Goal: Communication & Community: Answer question/provide support

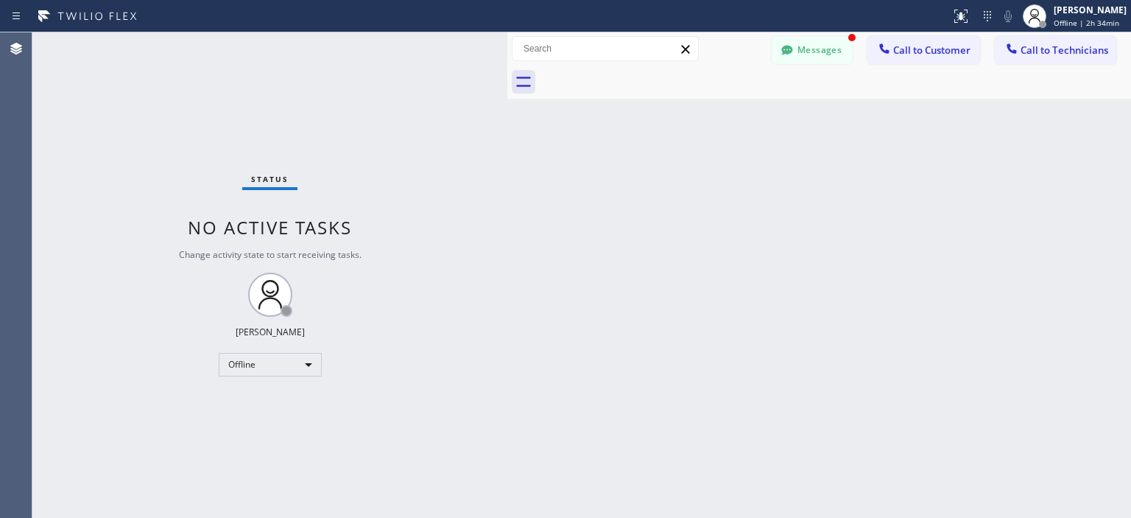
click at [823, 40] on button "Messages" at bounding box center [812, 50] width 81 height 28
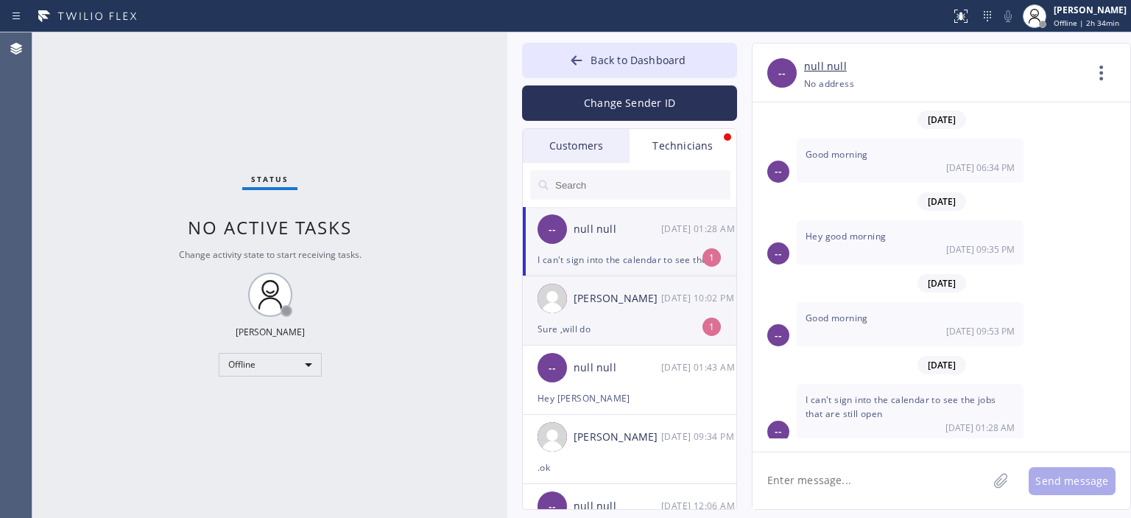
click at [658, 311] on div "[PERSON_NAME] [DATE] 10:02 PM" at bounding box center [630, 298] width 215 height 44
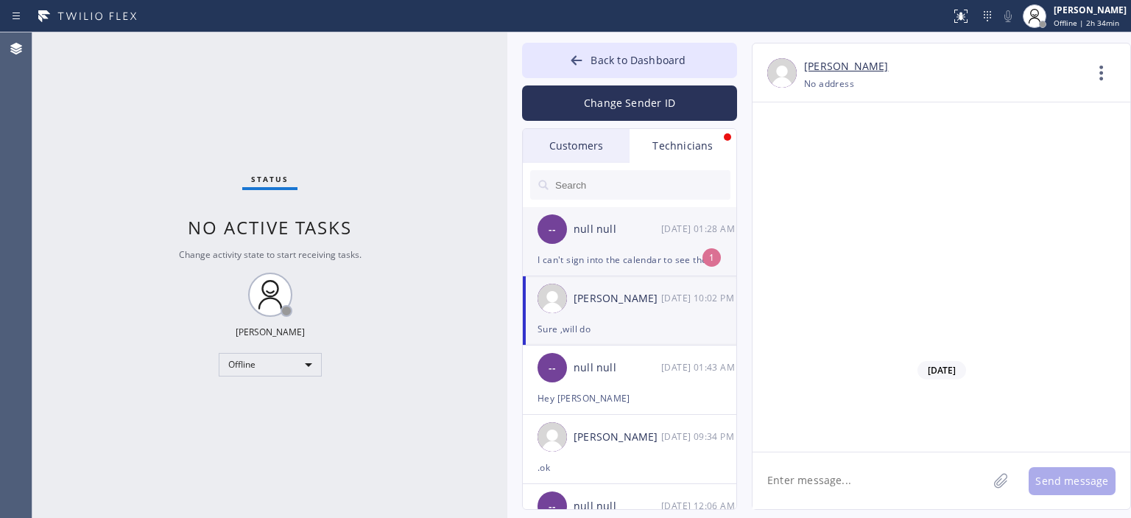
click at [657, 236] on div "null null" at bounding box center [618, 229] width 88 height 17
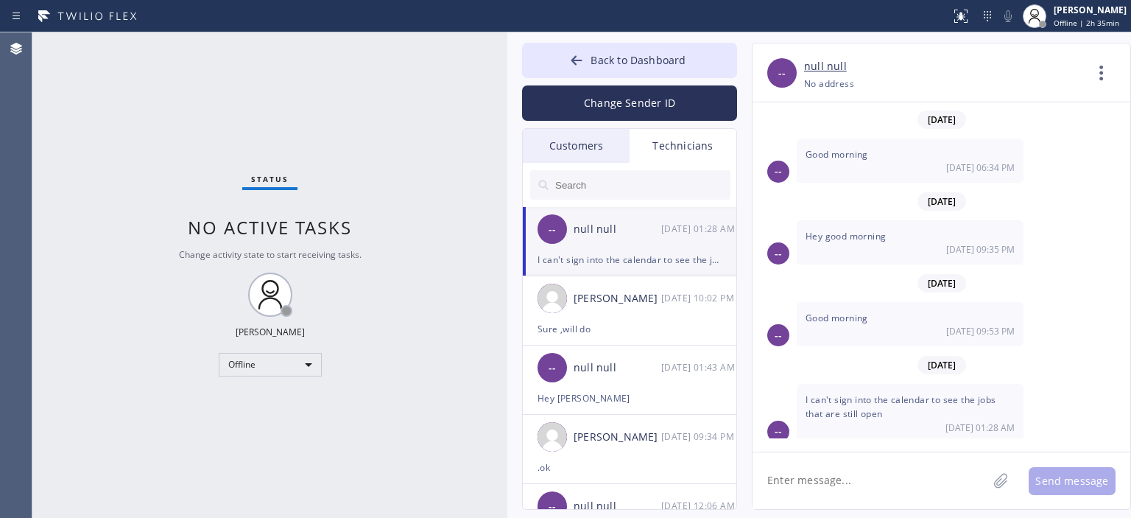
click at [582, 152] on div "Customers" at bounding box center [576, 146] width 107 height 34
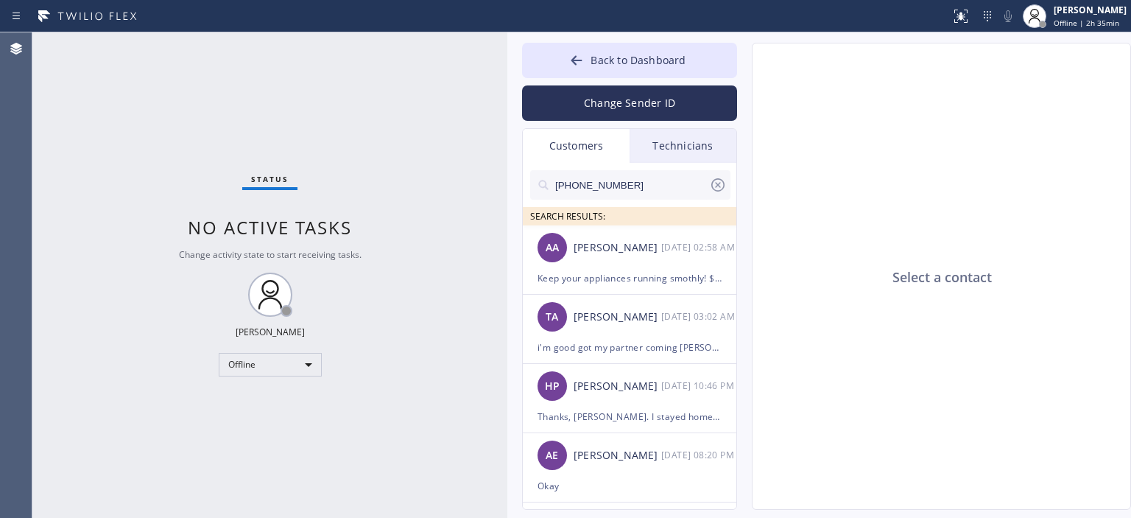
click at [721, 183] on icon at bounding box center [718, 185] width 18 height 18
click at [641, 191] on input "text" at bounding box center [642, 184] width 177 height 29
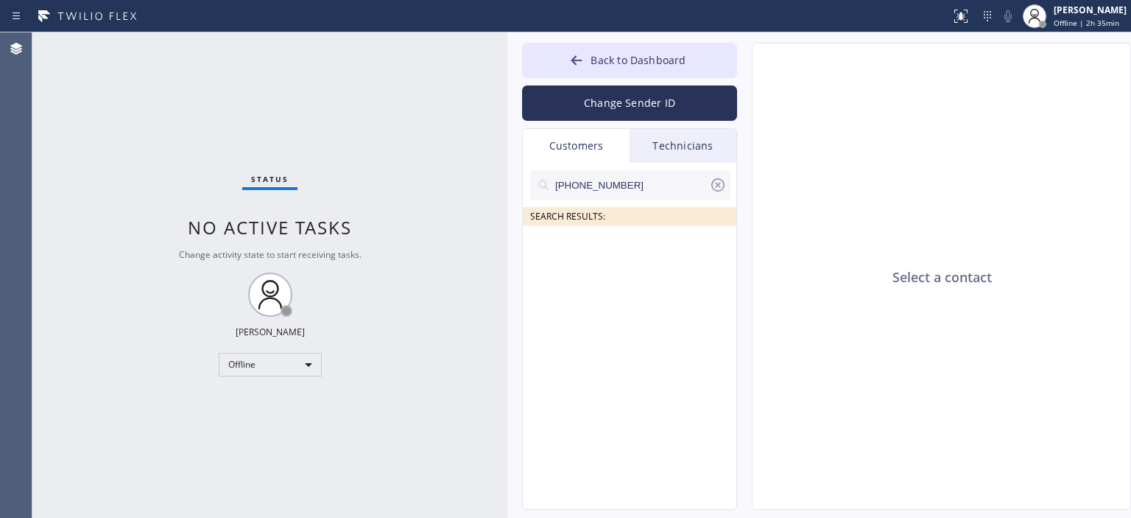
click at [641, 191] on input "[PHONE_NUMBER]" at bounding box center [631, 184] width 155 height 29
click at [620, 186] on input "(818) 599-039_" at bounding box center [631, 184] width 155 height 29
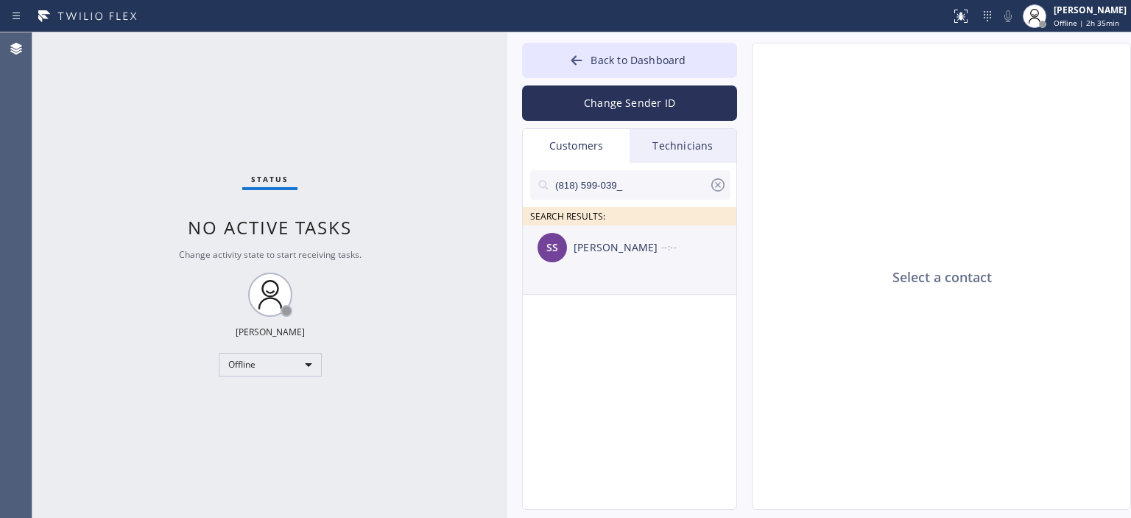
click at [658, 267] on div "SS [PERSON_NAME] --:--" at bounding box center [630, 247] width 215 height 44
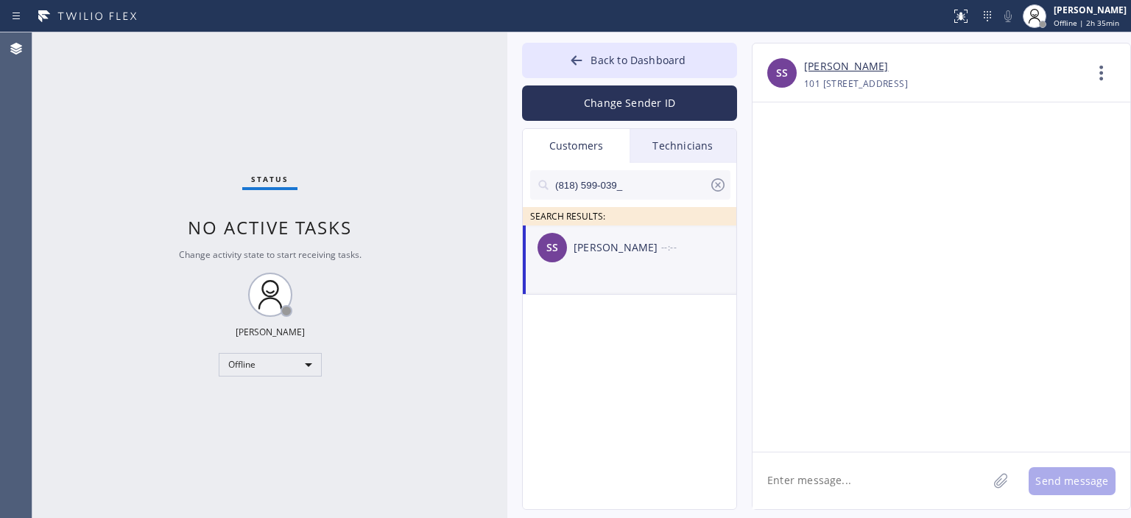
click at [881, 479] on textarea at bounding box center [870, 480] width 235 height 57
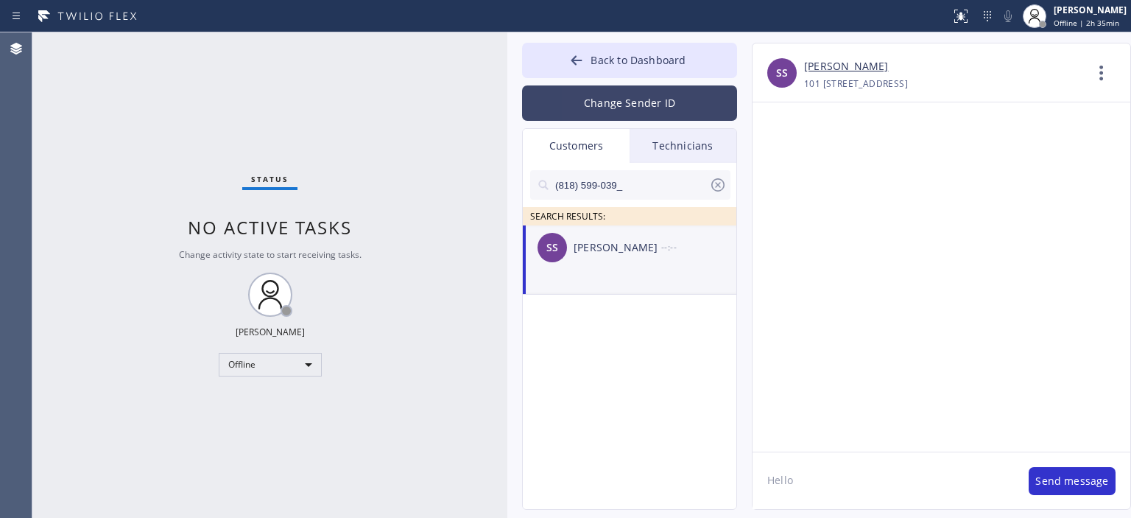
type textarea "Hello"
click at [633, 89] on button "Change Sender ID" at bounding box center [629, 102] width 215 height 35
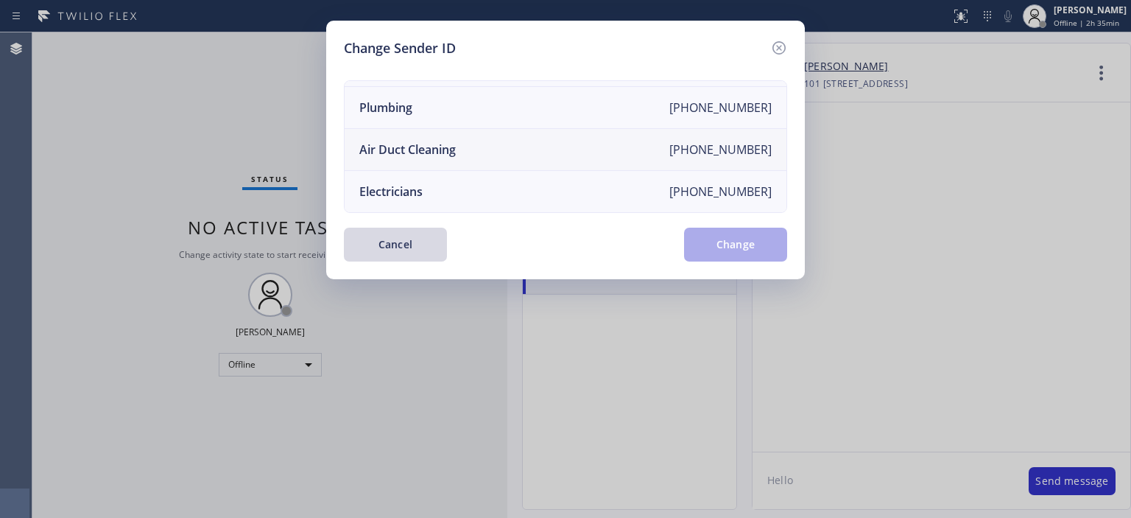
scroll to position [171, 0]
click at [526, 141] on li "Air Duct Cleaning [PHONE_NUMBER]" at bounding box center [566, 150] width 442 height 42
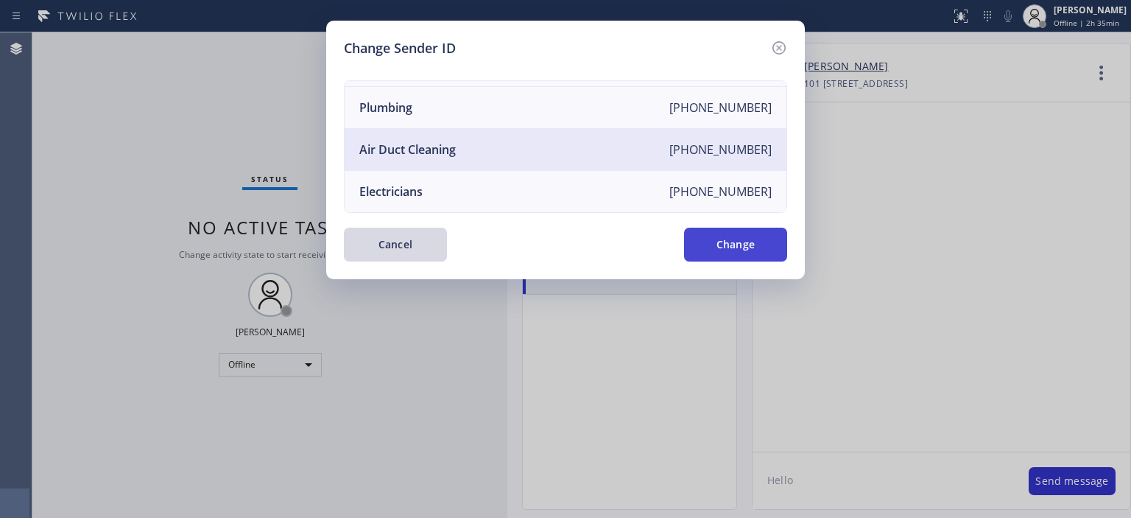
click at [760, 253] on button "Change" at bounding box center [735, 245] width 103 height 34
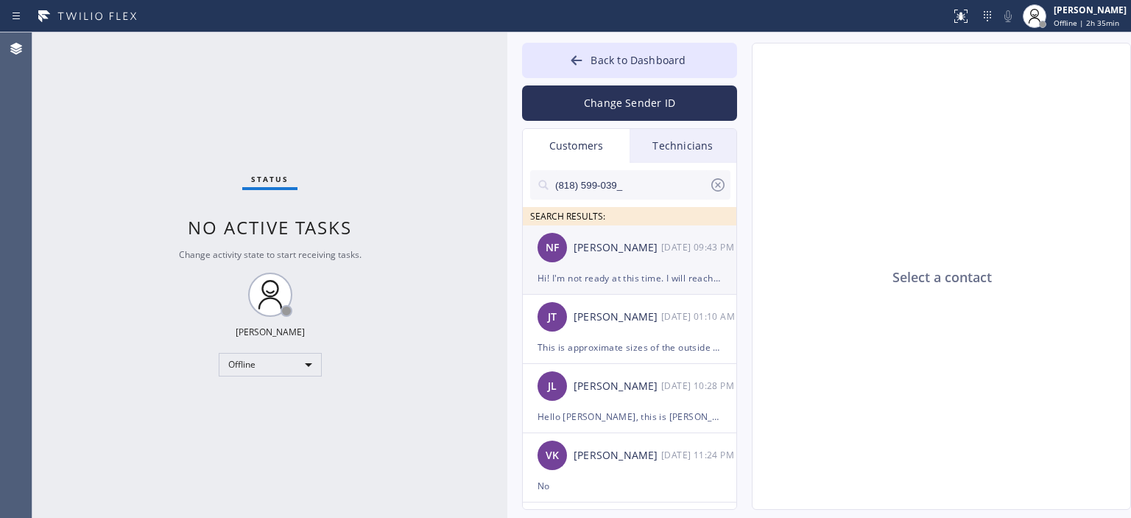
click at [633, 256] on div "[PERSON_NAME]" at bounding box center [618, 247] width 88 height 17
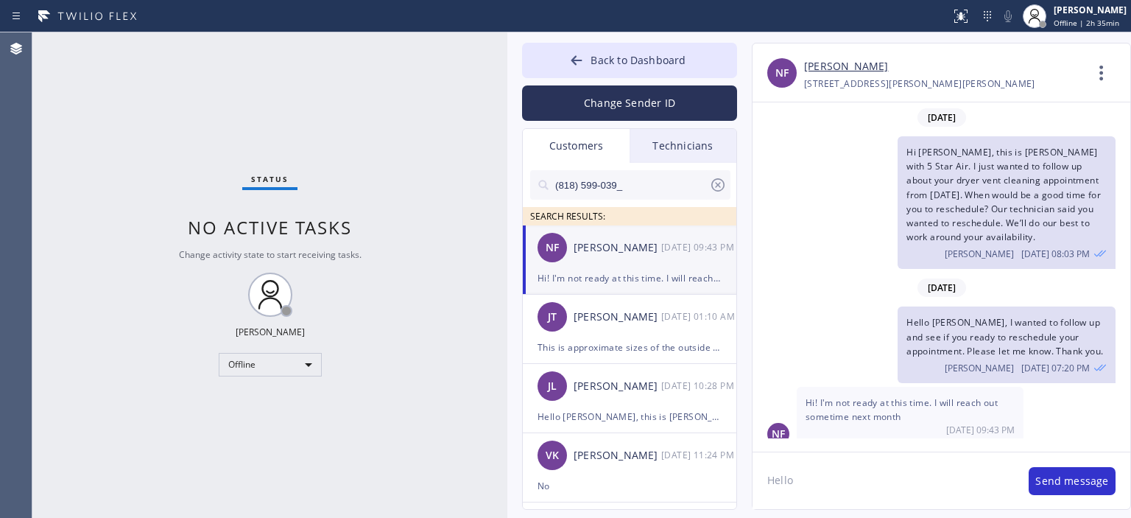
scroll to position [6, 0]
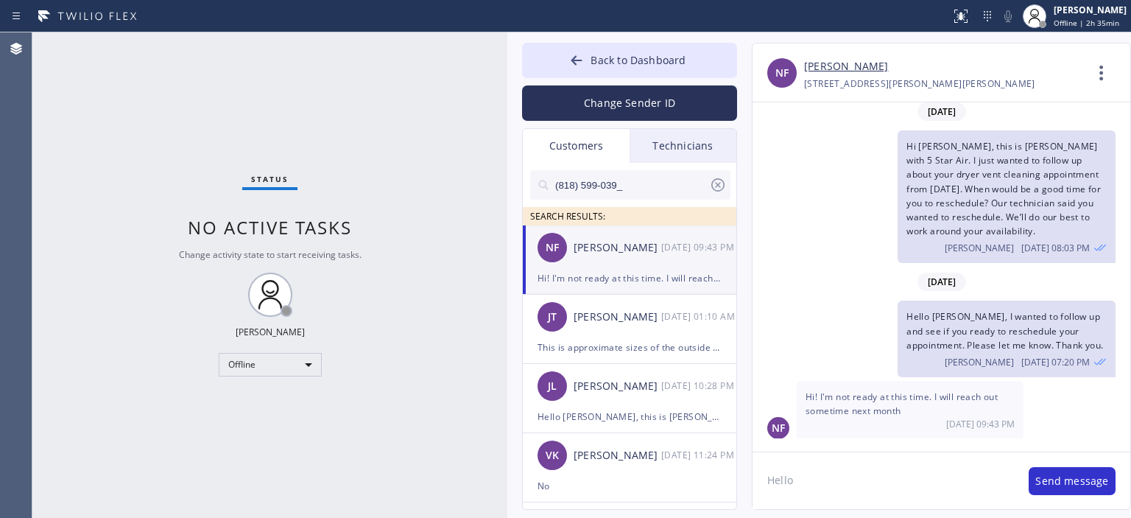
click at [823, 462] on textarea "Hello" at bounding box center [883, 480] width 261 height 57
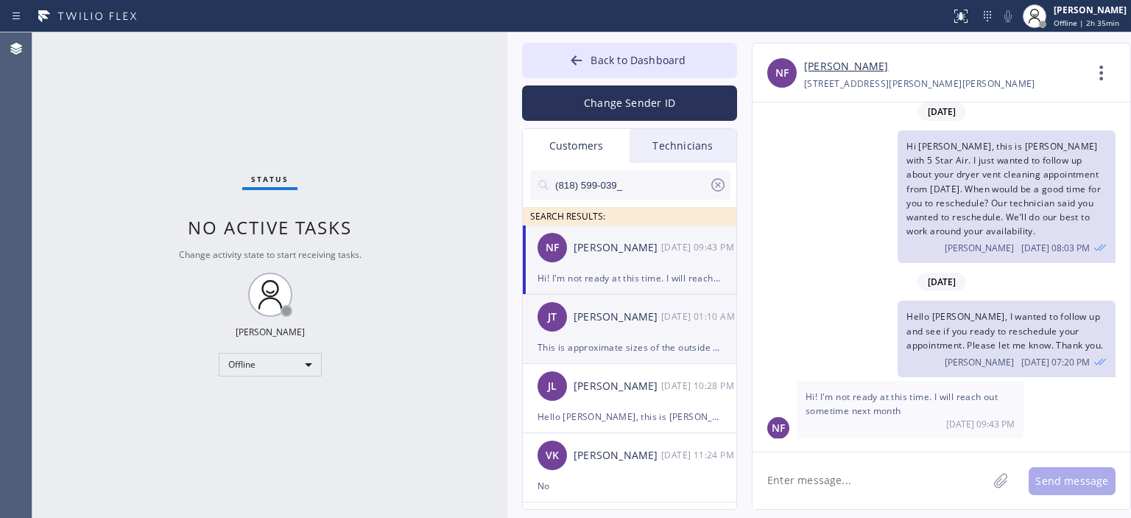
click at [651, 339] on div "This is approximate sizes of the outside exhaust cap" at bounding box center [630, 347] width 184 height 17
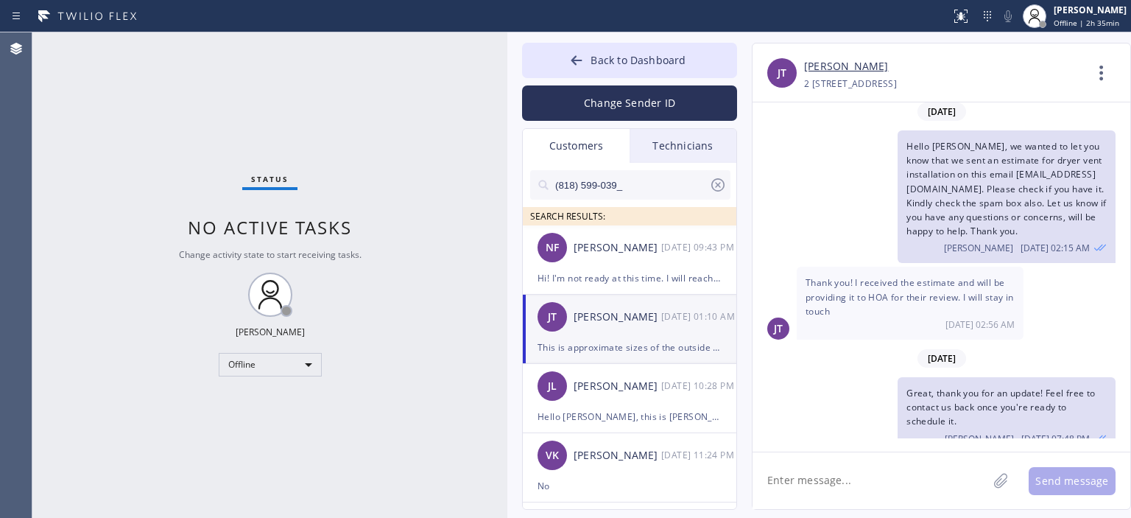
scroll to position [1547, 0]
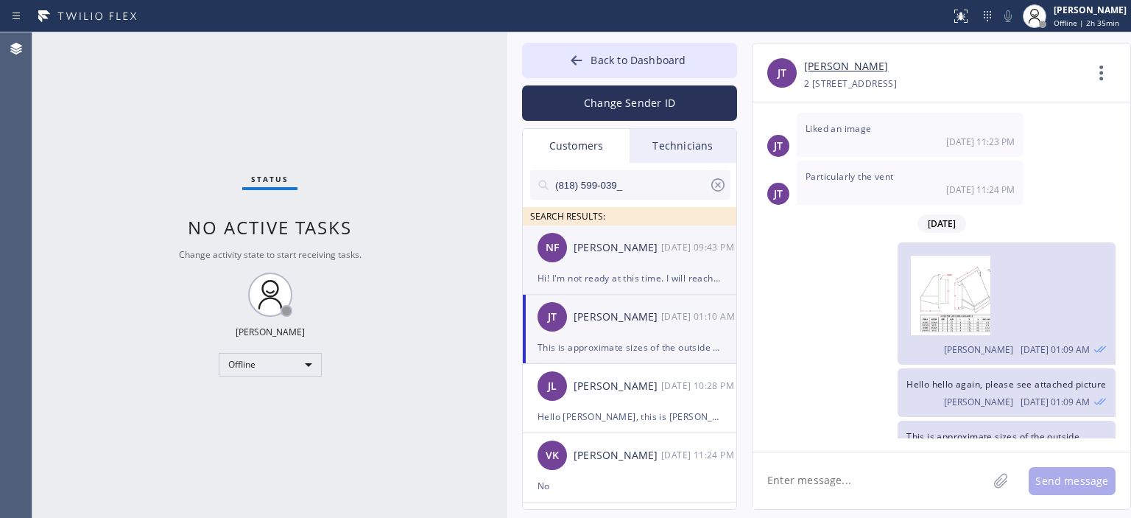
click at [645, 253] on div "[PERSON_NAME]" at bounding box center [618, 247] width 88 height 17
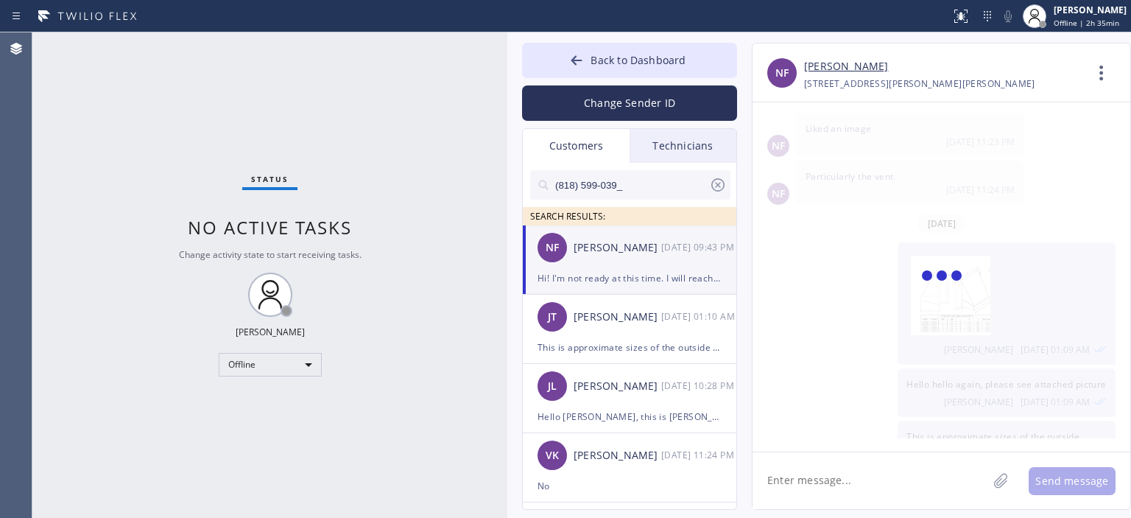
scroll to position [6, 0]
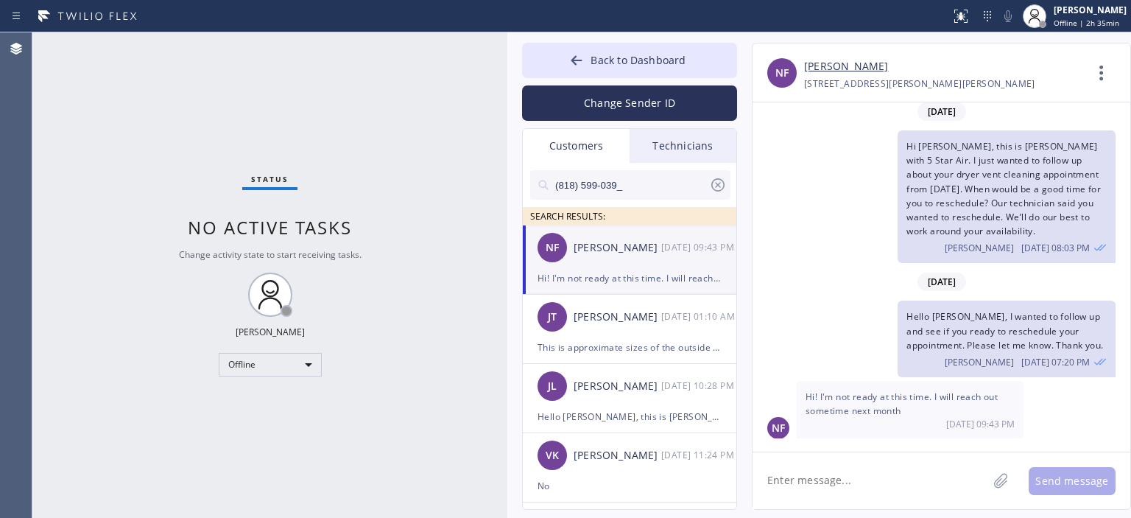
click at [825, 479] on textarea at bounding box center [870, 480] width 235 height 57
click at [805, 487] on textarea "Okay sure, thank for letting us know. We'll be here to help." at bounding box center [883, 480] width 261 height 57
click at [848, 485] on textarea "Okay sure, thank for letting us know. We'll be here to help." at bounding box center [883, 480] width 261 height 57
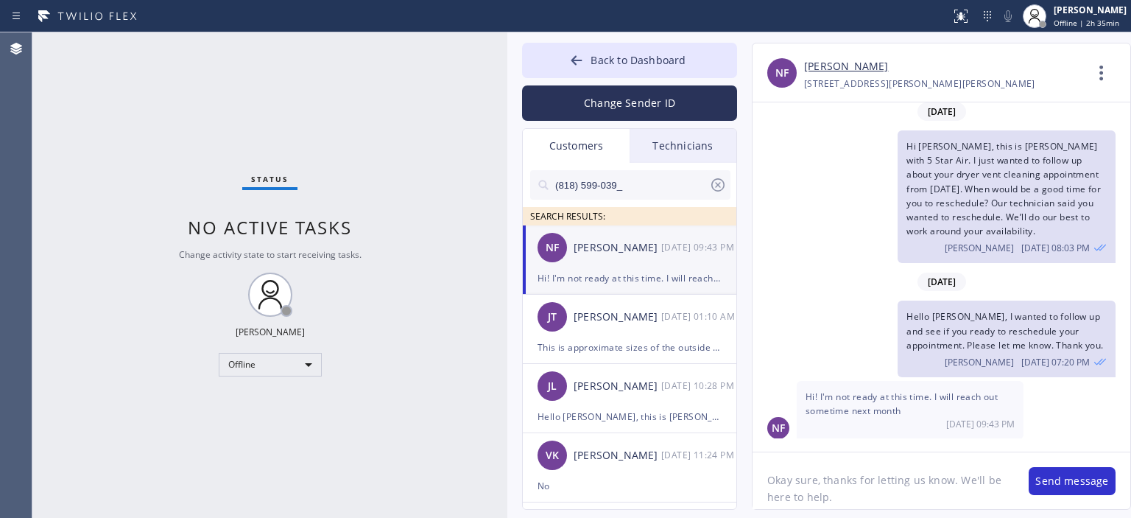
click at [839, 481] on textarea "Okay sure, thanks for letting us know. We'll be here to help." at bounding box center [883, 480] width 261 height 57
type textarea "Okay sure, thanks for letting us know. We'll be here to help."
click at [857, 497] on textarea "Okay sure, thanks for letting us know. We'll be here to help." at bounding box center [883, 480] width 261 height 57
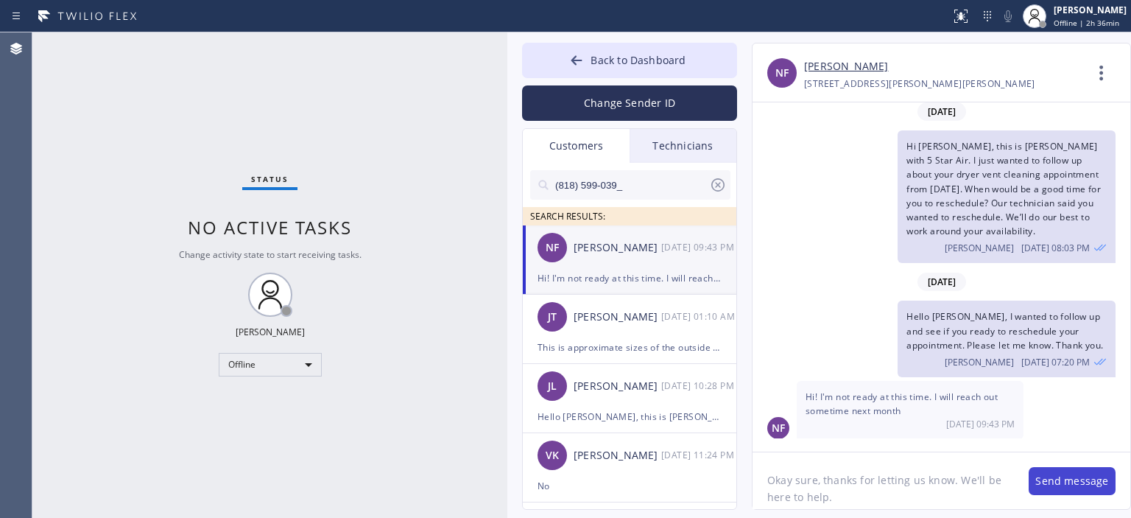
click at [1045, 482] on button "Send message" at bounding box center [1072, 481] width 87 height 28
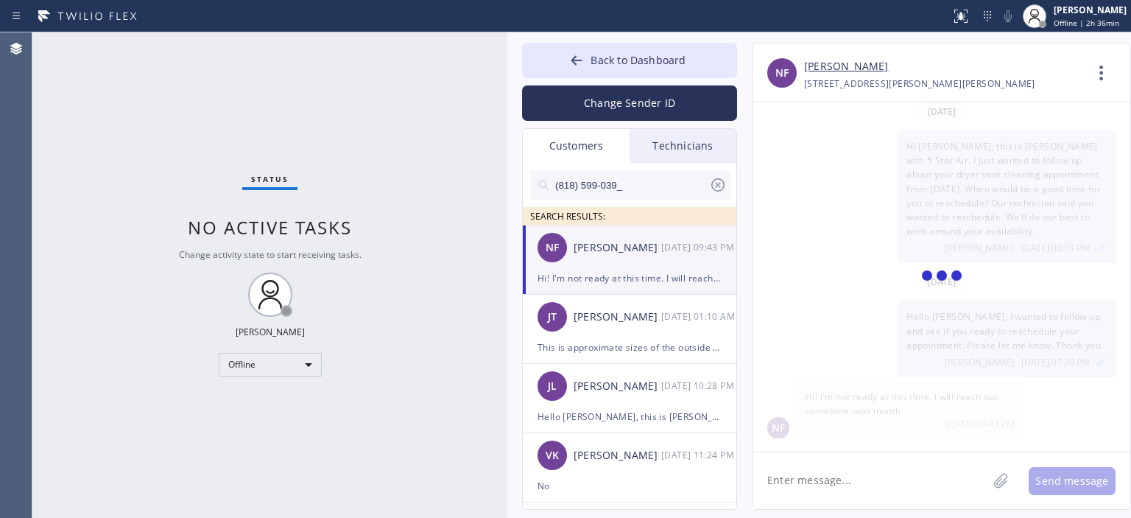
scroll to position [105, 0]
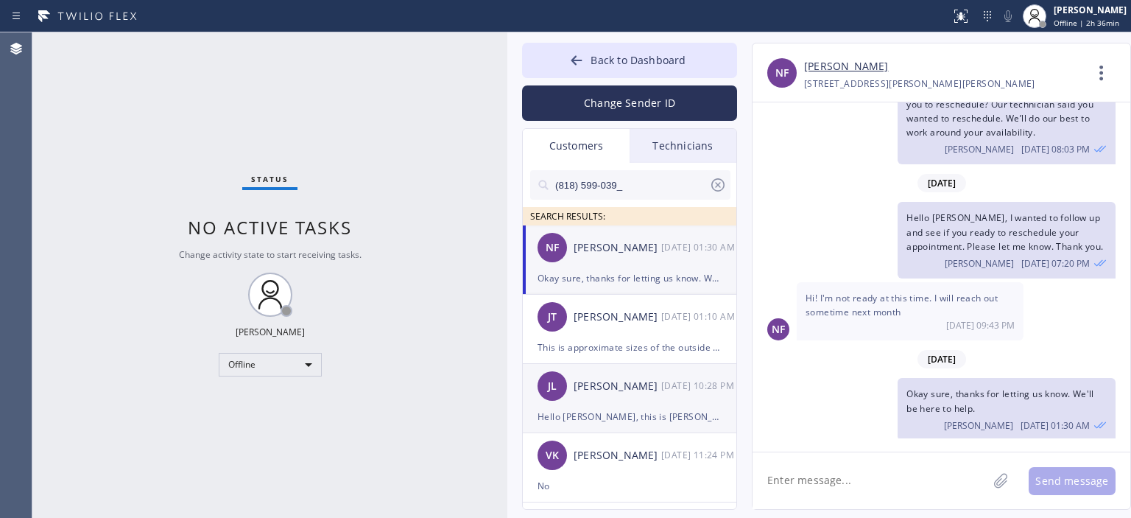
click at [674, 385] on div "[DATE] 10:28 PM" at bounding box center [699, 385] width 77 height 17
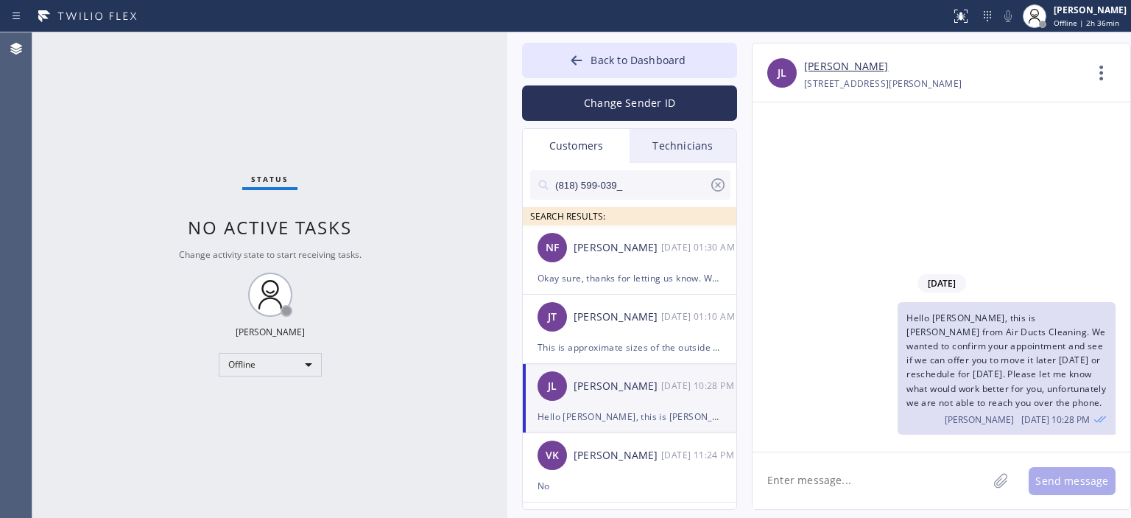
scroll to position [0, 0]
click at [631, 184] on input "(818) 599-039_" at bounding box center [631, 184] width 155 height 29
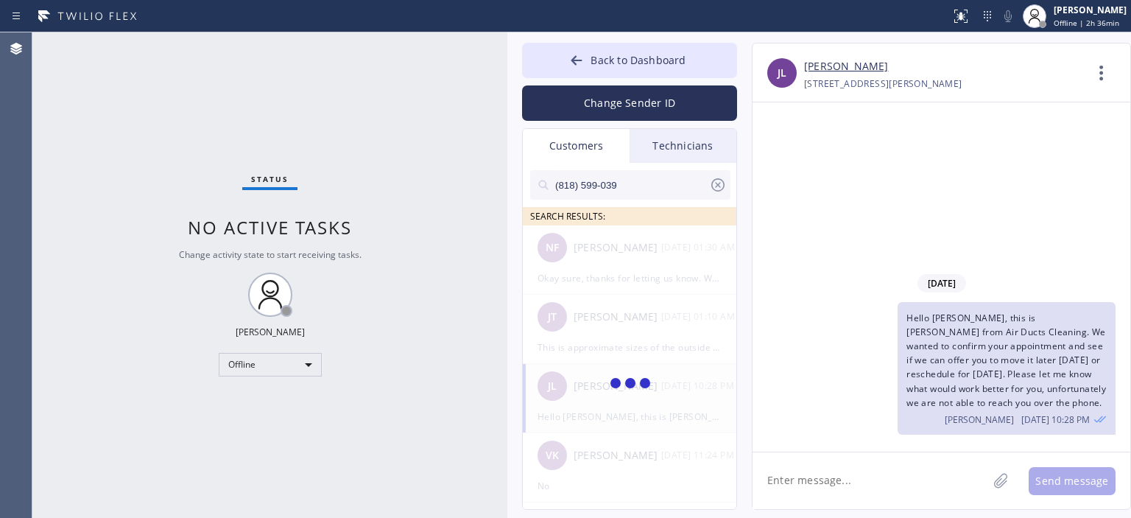
type input "(818) 599-039"
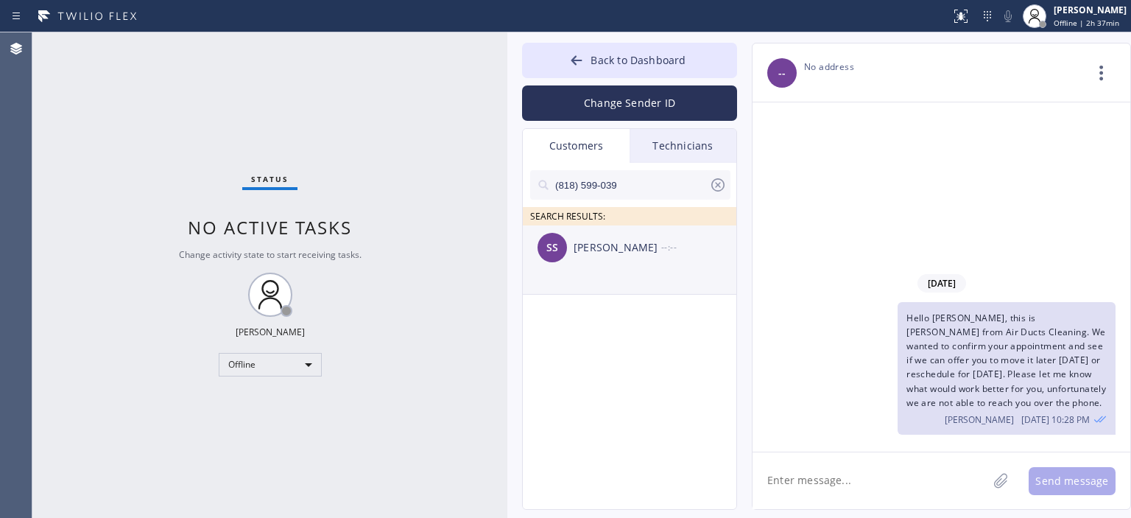
click at [633, 253] on div "[PERSON_NAME]" at bounding box center [618, 247] width 88 height 17
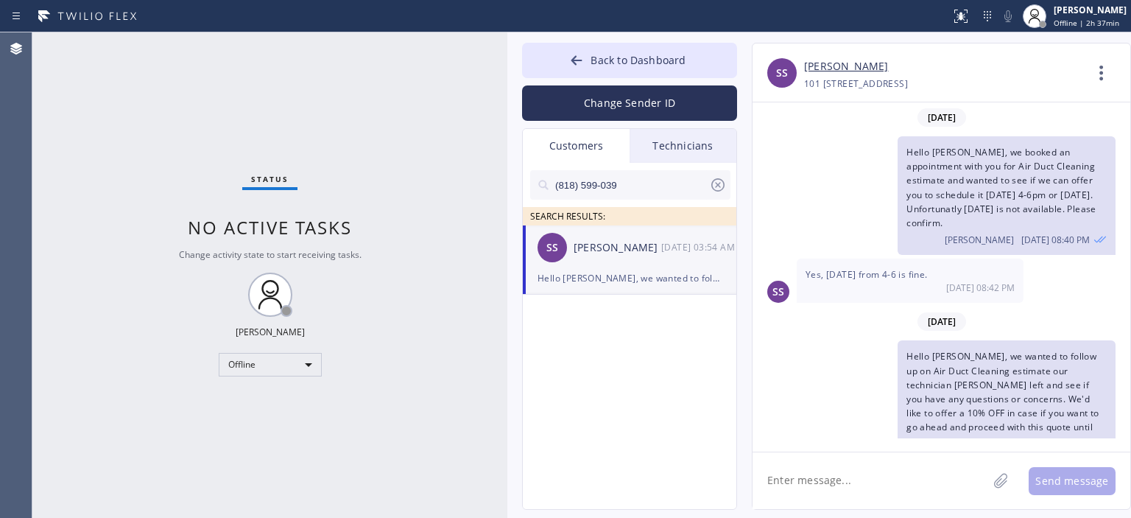
scroll to position [21, 0]
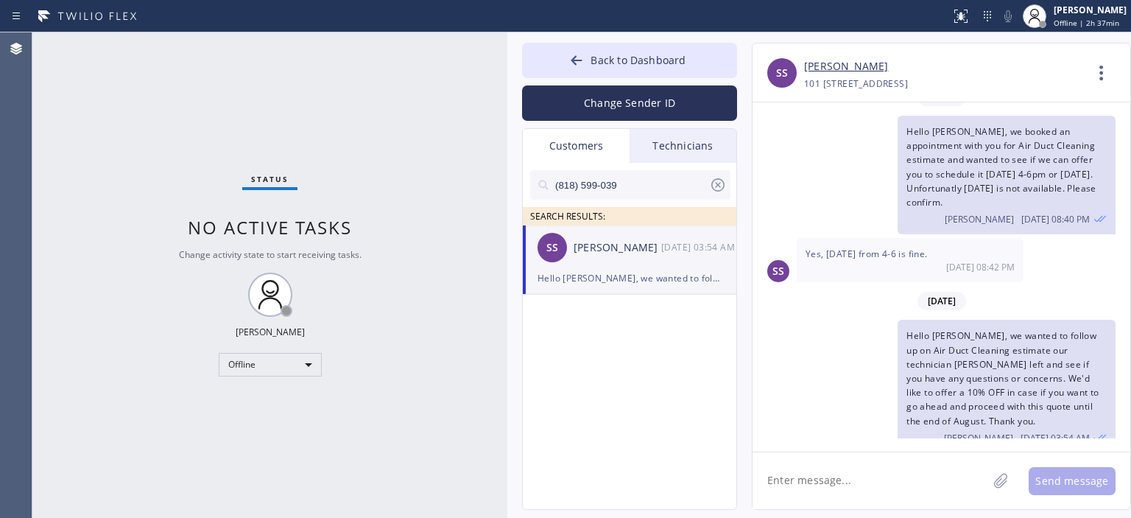
click at [831, 485] on textarea at bounding box center [870, 480] width 235 height 57
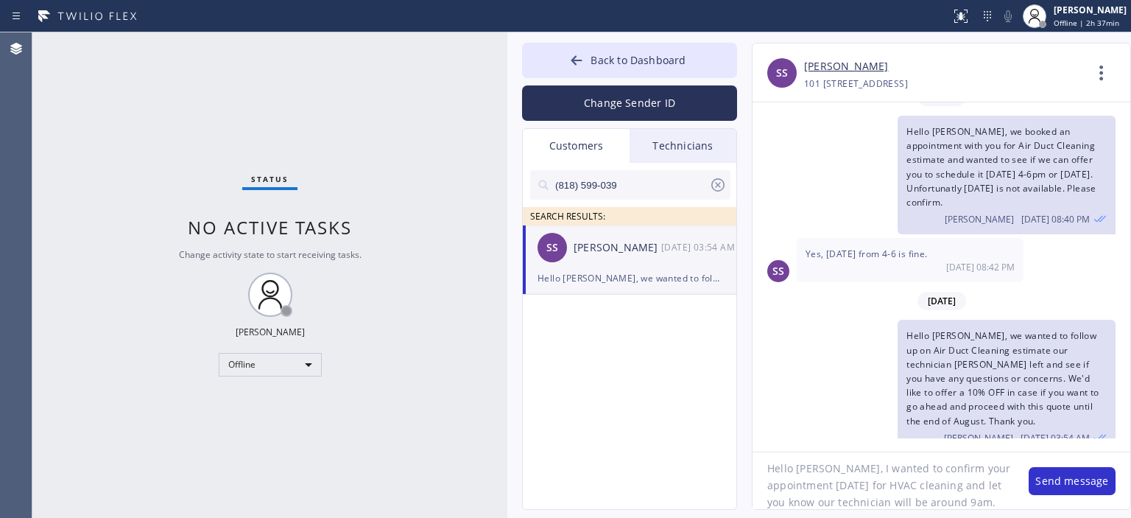
scroll to position [29, 0]
click at [842, 463] on textarea "Hello [PERSON_NAME], I wanted to confirm your appointment [DATE] for HVAC clean…" at bounding box center [883, 480] width 261 height 57
type textarea "Hello [PERSON_NAME], I wanted to confirm your appointment [DATE] for HVAC clean…"
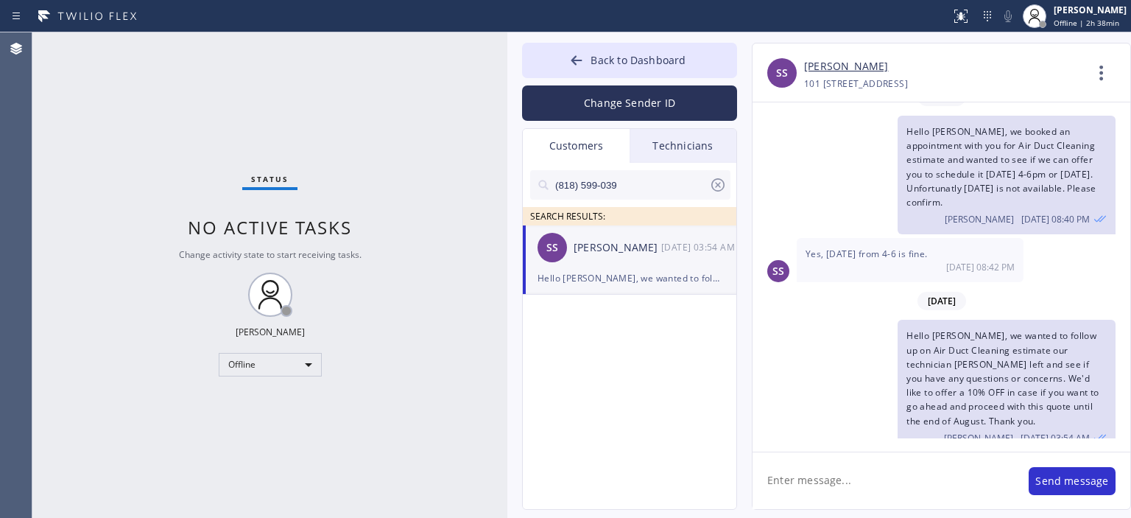
scroll to position [0, 0]
paste textarea "Hello [PERSON_NAME], I wanted to confirm your appointment [DATE] for HVAC clean…"
type textarea "Hello [PERSON_NAME], I wanted to confirm your appointment [DATE] for HVAC clean…"
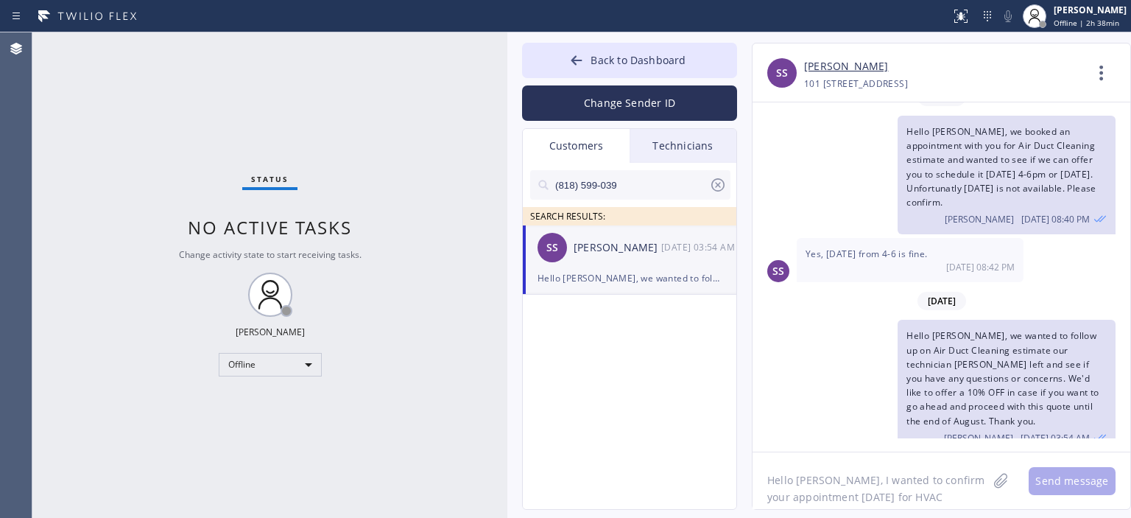
scroll to position [29, 0]
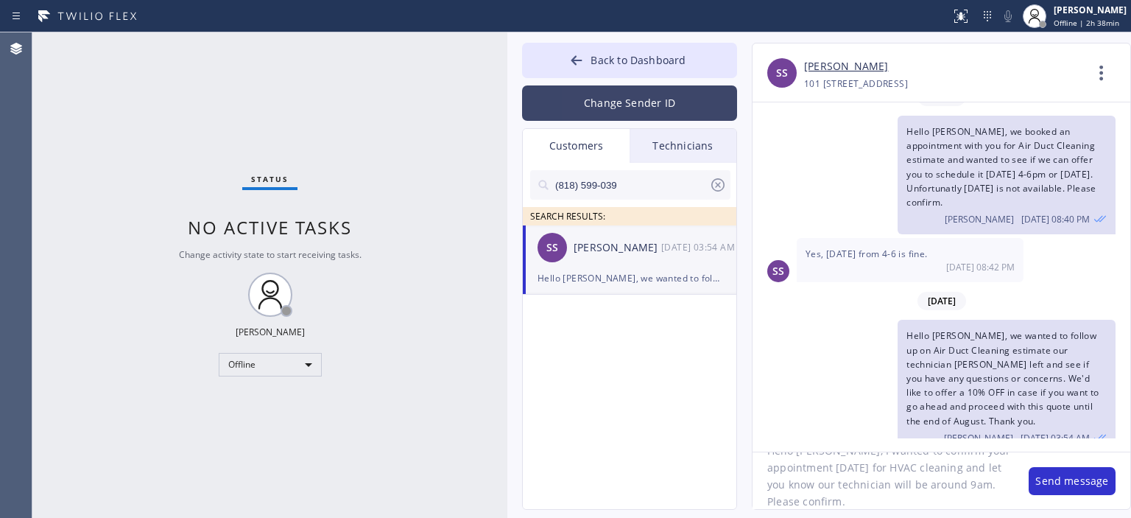
click at [615, 96] on button "Change Sender ID" at bounding box center [629, 102] width 215 height 35
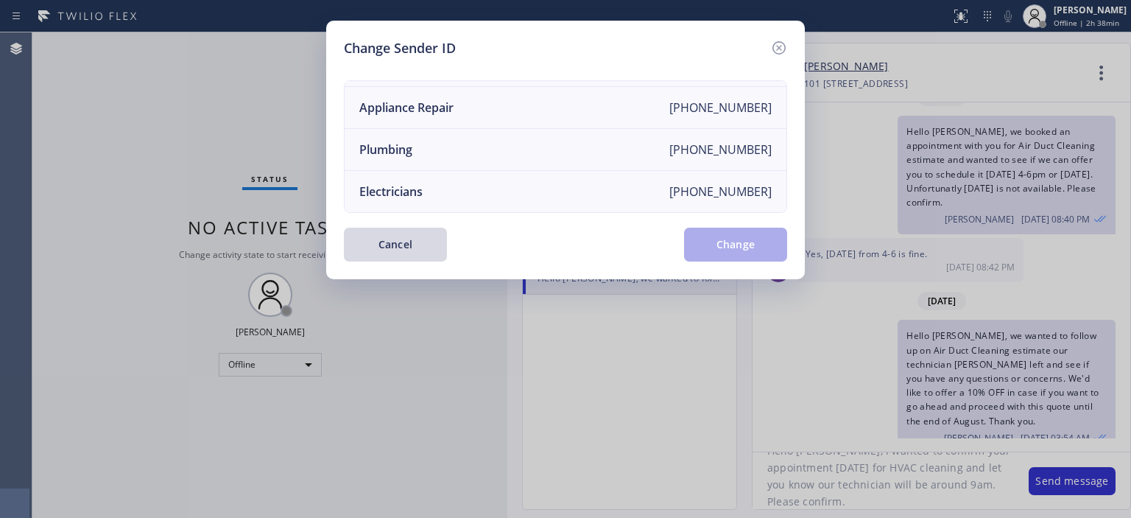
scroll to position [0, 0]
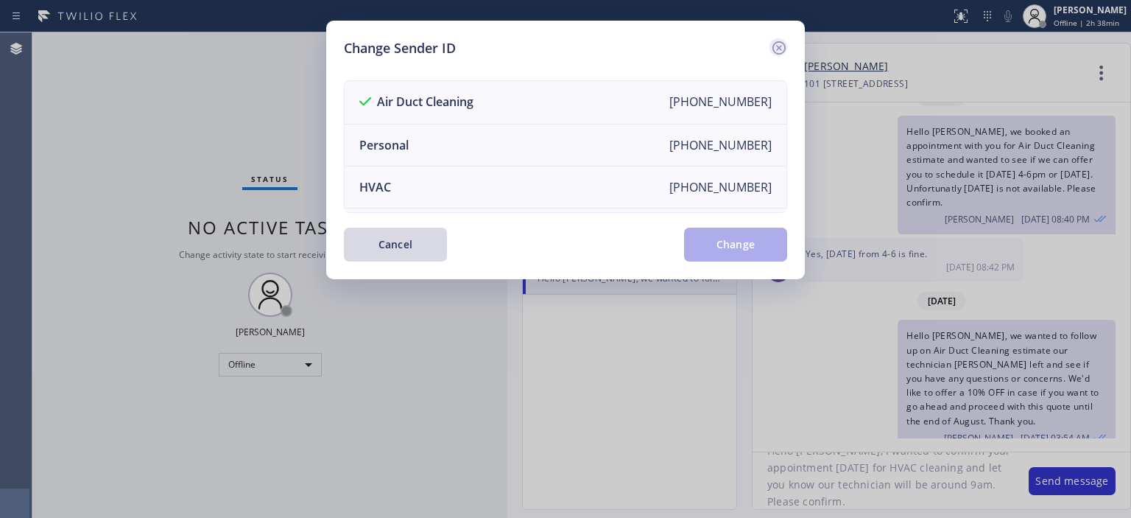
click at [783, 43] on icon at bounding box center [779, 48] width 18 height 18
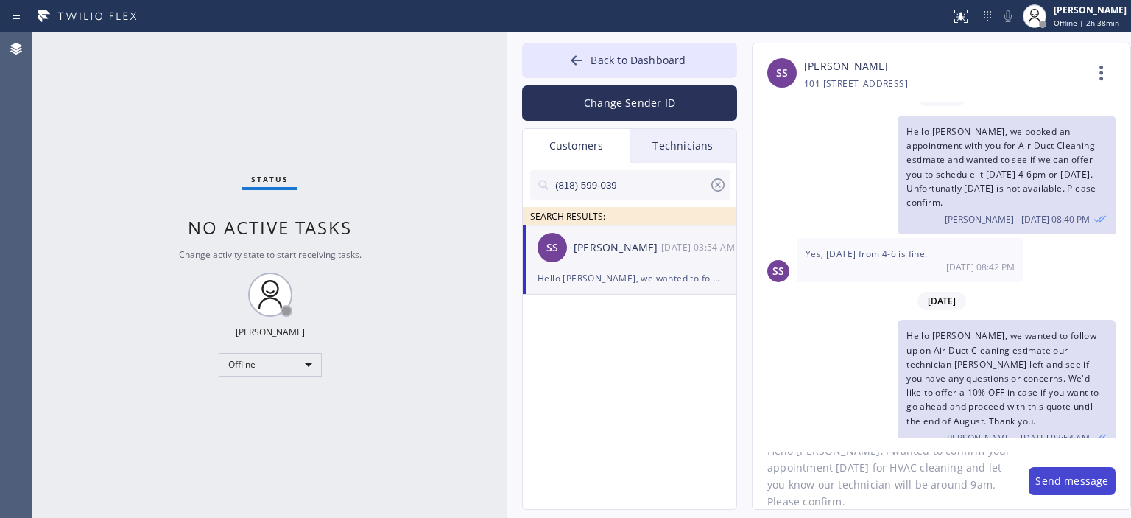
click at [1067, 478] on button "Send message" at bounding box center [1072, 481] width 87 height 28
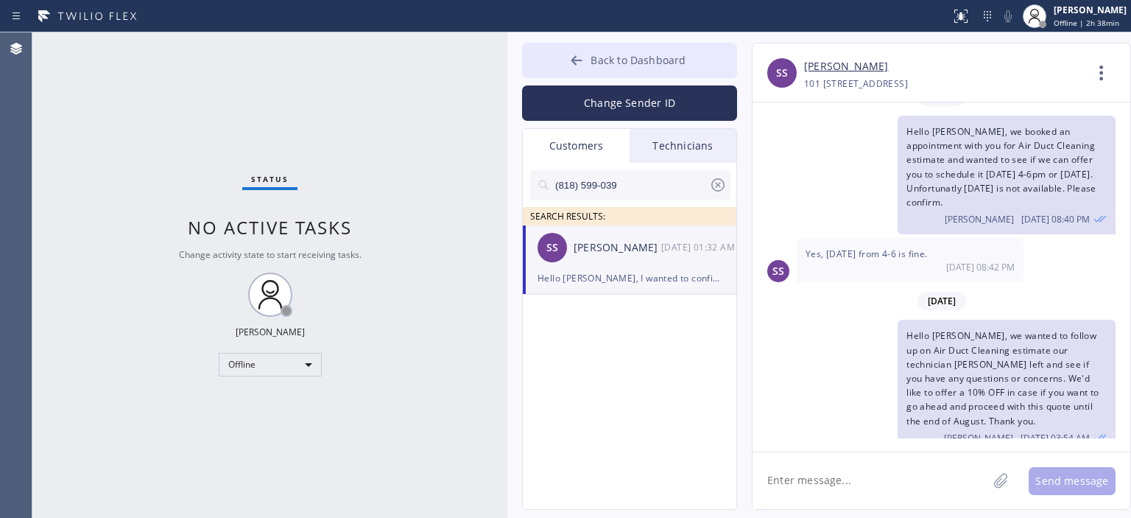
scroll to position [147, 0]
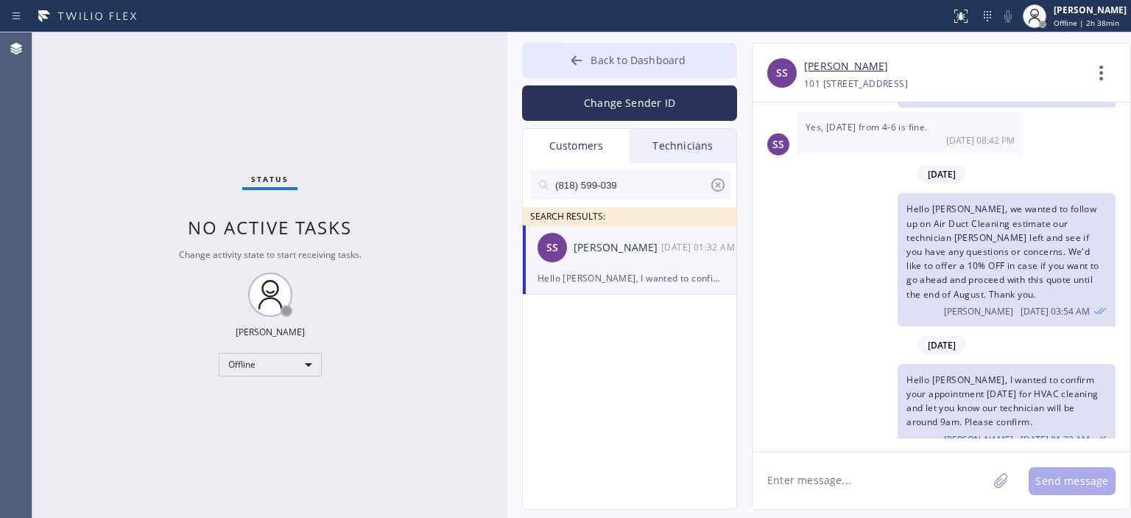
click at [577, 57] on icon at bounding box center [576, 60] width 11 height 10
